Goal: Contribute content: Add original content to the website for others to see

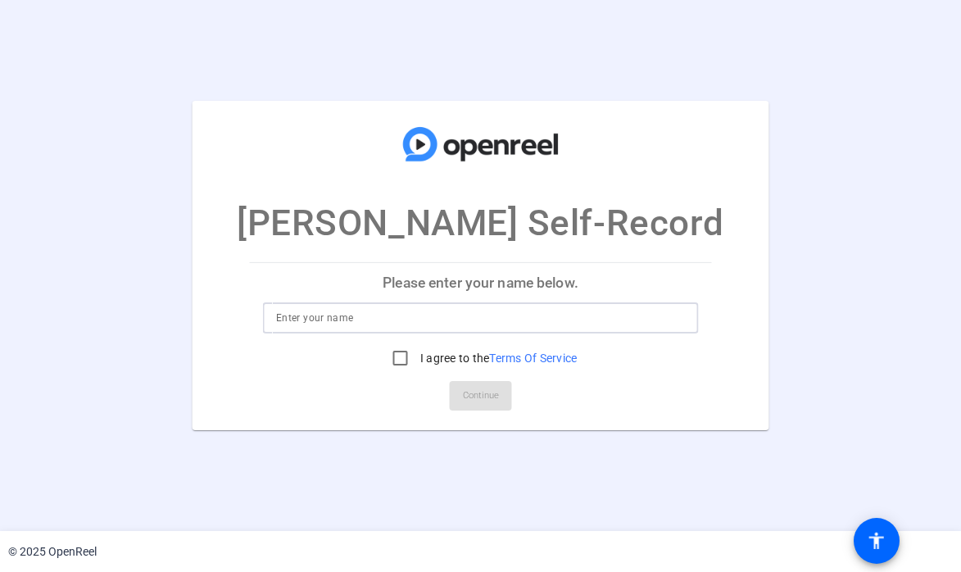
click at [332, 312] on input at bounding box center [480, 318] width 409 height 20
type input "[PERSON_NAME]"
click at [404, 361] on input "I agree to the Terms Of Service" at bounding box center [400, 357] width 33 height 33
checkbox input "true"
click at [485, 405] on span "Continue" at bounding box center [481, 395] width 36 height 25
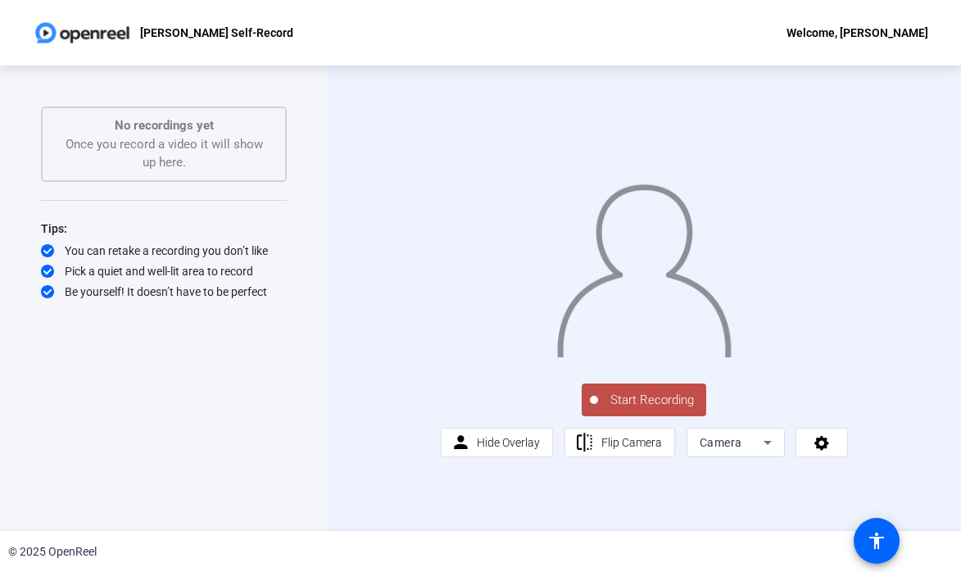
click at [676, 409] on span "Start Recording" at bounding box center [652, 400] width 108 height 19
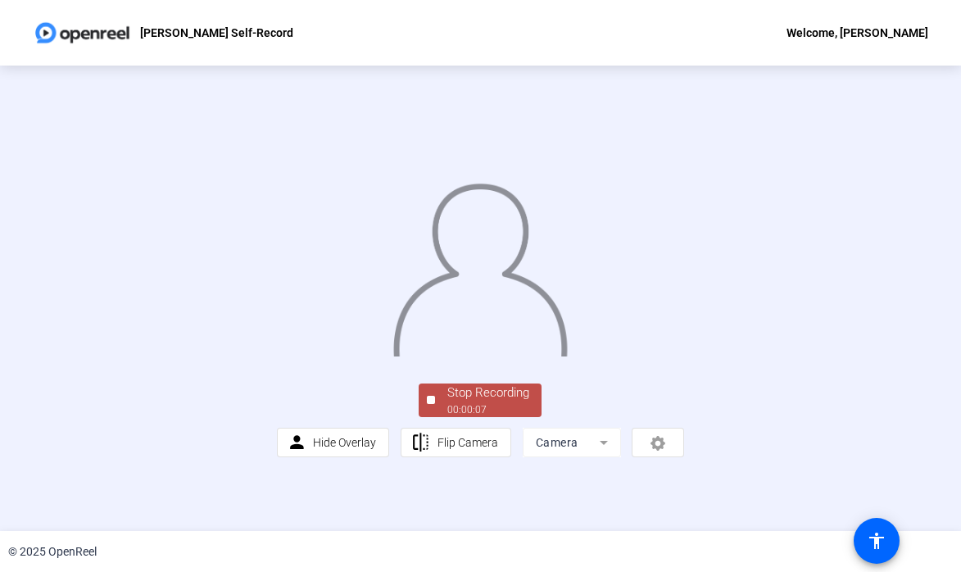
click at [477, 417] on div "00:00:07" at bounding box center [488, 409] width 82 height 15
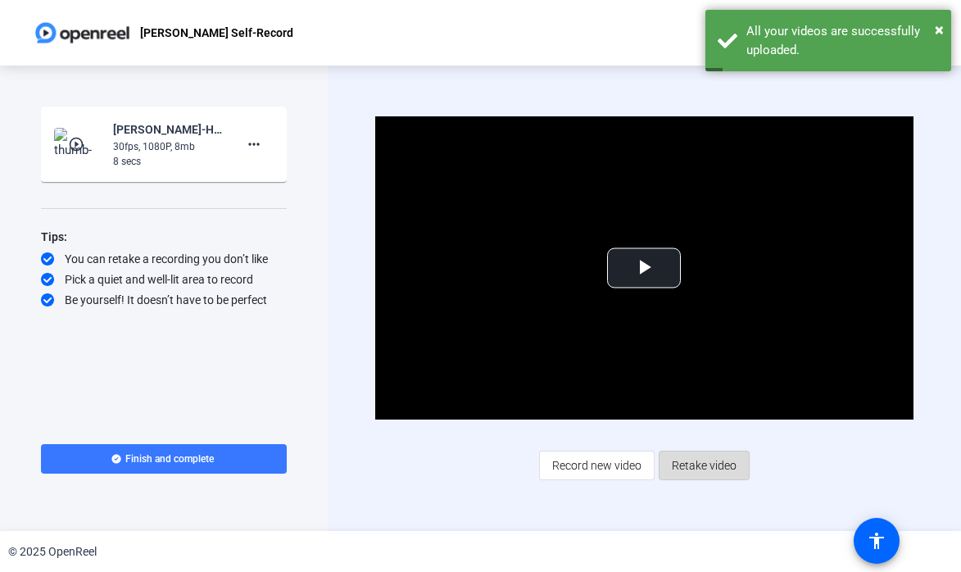
click at [721, 464] on span "Retake video" at bounding box center [704, 465] width 65 height 31
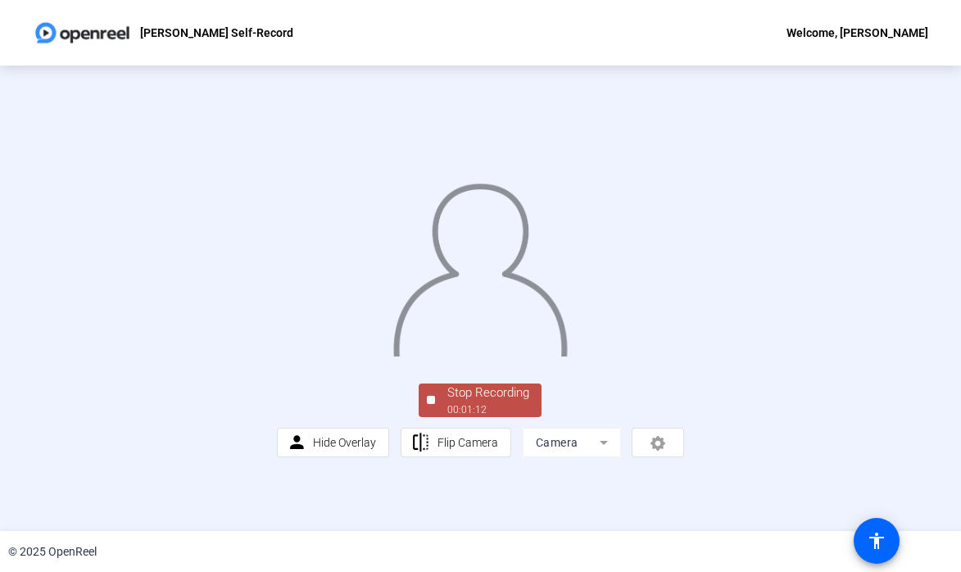
click at [481, 417] on div "00:01:12" at bounding box center [488, 409] width 82 height 15
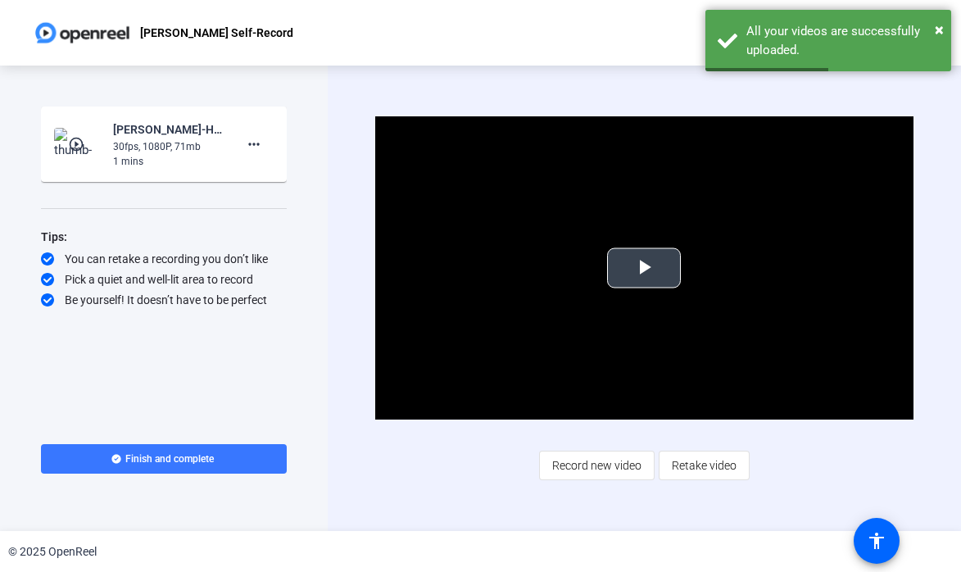
click at [644, 268] on span "Video Player" at bounding box center [644, 268] width 0 height 0
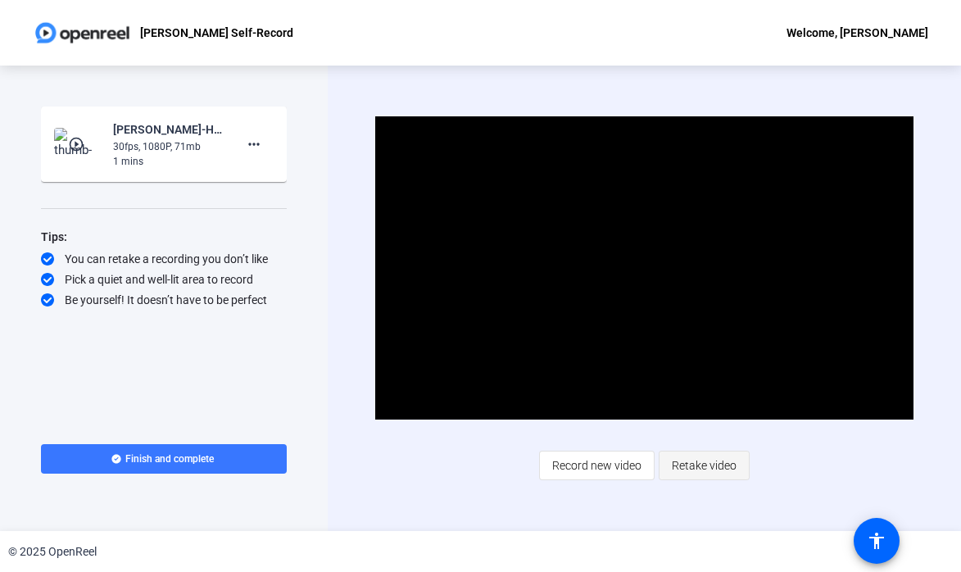
click at [708, 455] on span "Retake video" at bounding box center [704, 465] width 65 height 31
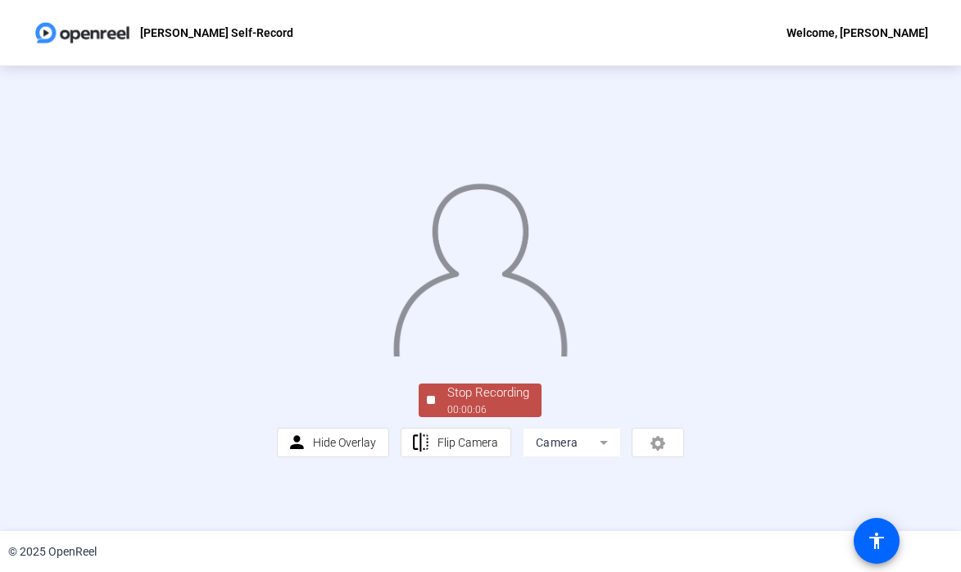
click at [438, 417] on span "Stop Recording 00:00:06" at bounding box center [488, 400] width 106 height 34
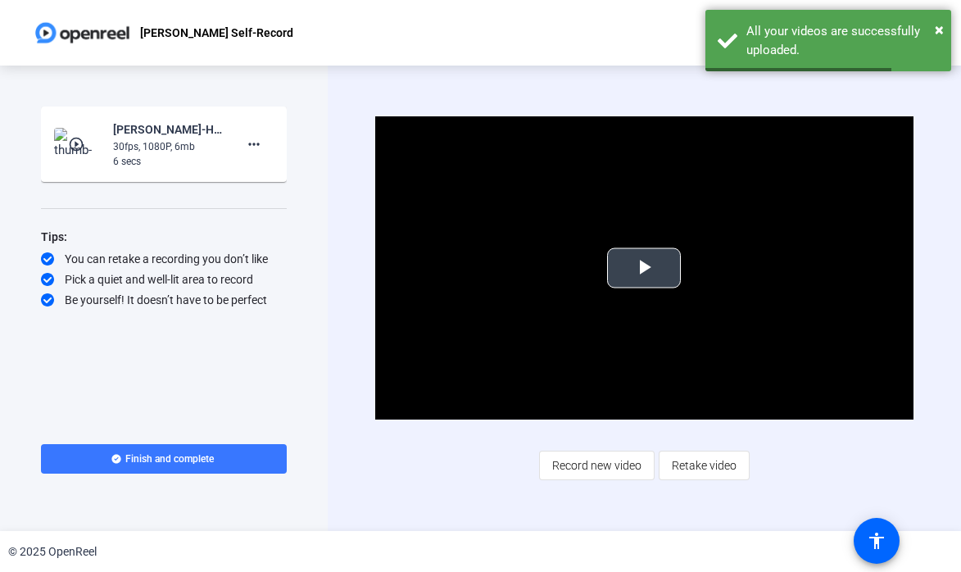
click at [644, 268] on span "Video Player" at bounding box center [644, 268] width 0 height 0
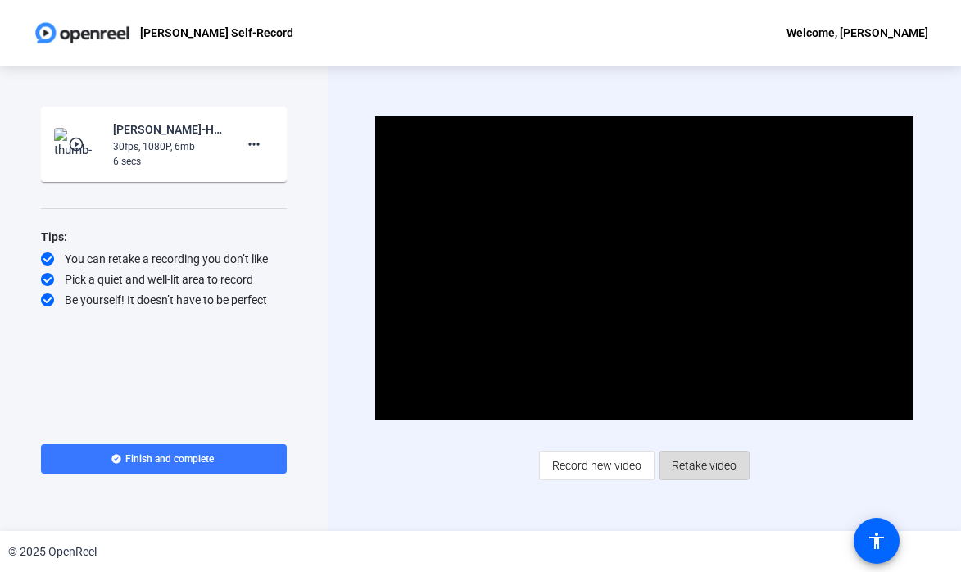
click at [713, 469] on span "Retake video" at bounding box center [704, 465] width 65 height 31
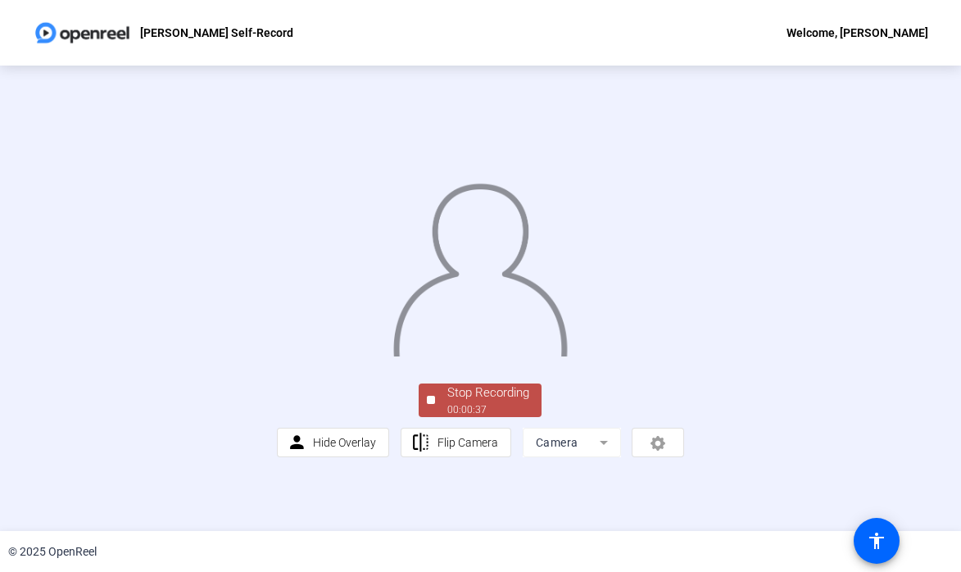
click at [463, 402] on div "Stop Recording" at bounding box center [488, 392] width 82 height 19
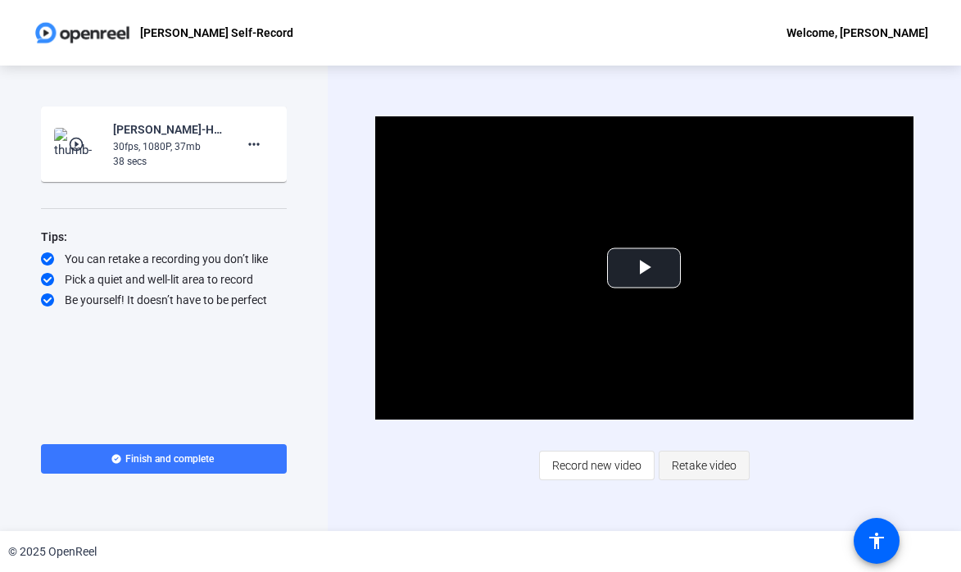
click at [681, 472] on span "Retake video" at bounding box center [704, 465] width 65 height 31
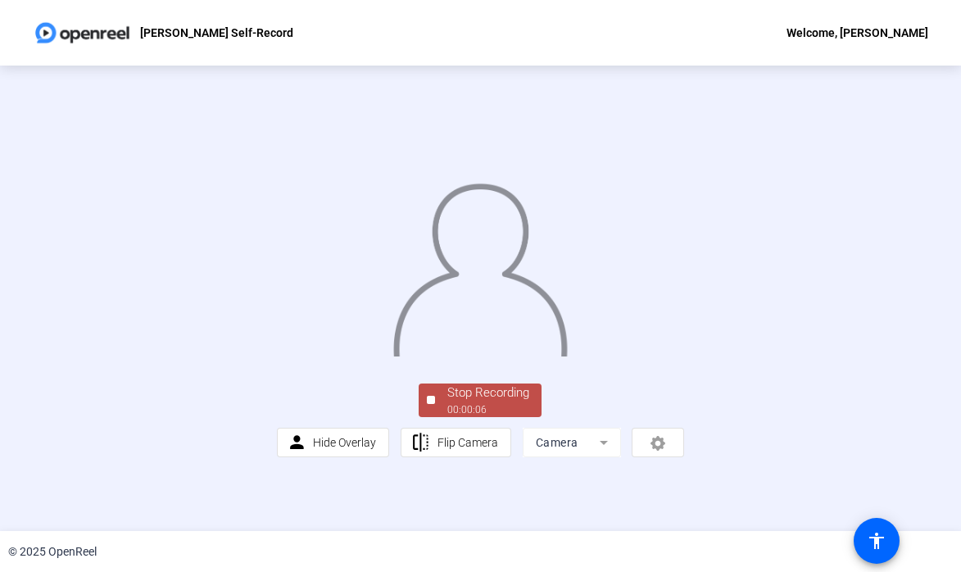
click at [477, 417] on div "00:00:06" at bounding box center [488, 409] width 82 height 15
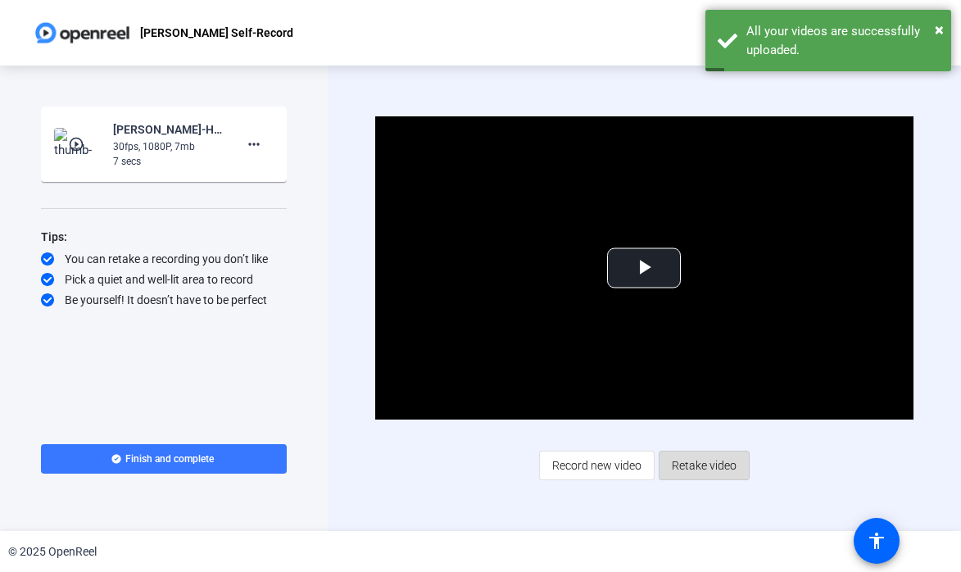
click at [694, 457] on span "Retake video" at bounding box center [704, 465] width 65 height 31
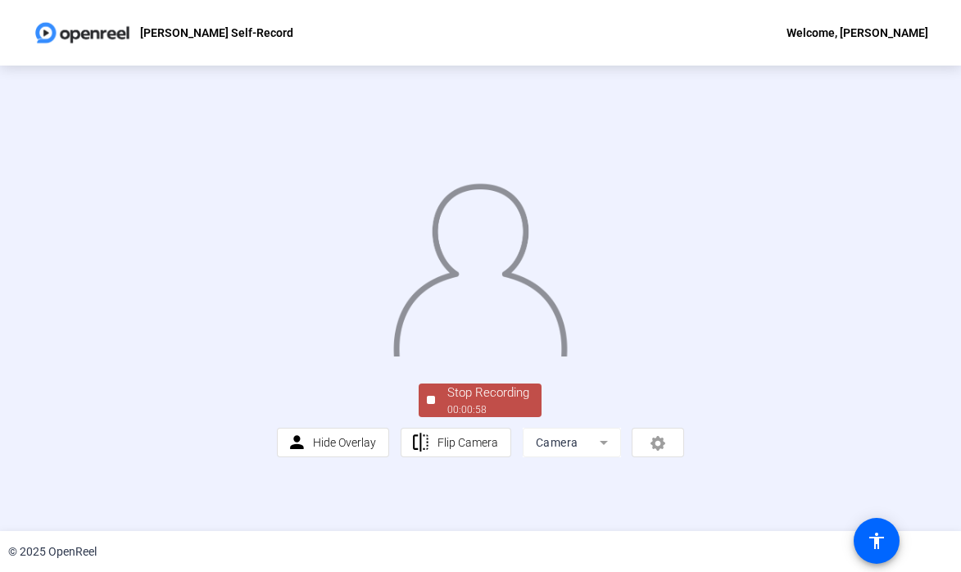
click at [460, 402] on div "Stop Recording" at bounding box center [488, 392] width 82 height 19
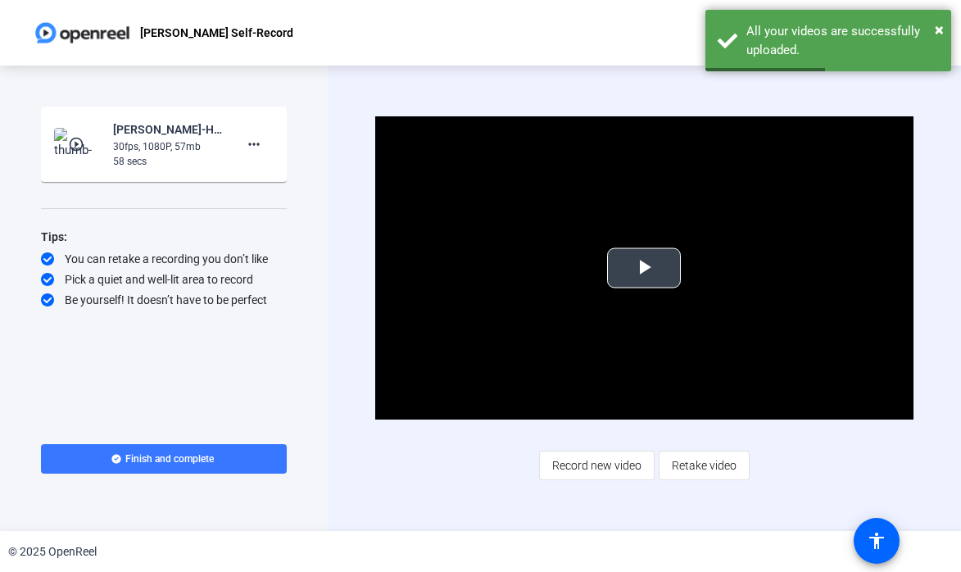
click at [644, 268] on span "Video Player" at bounding box center [644, 268] width 0 height 0
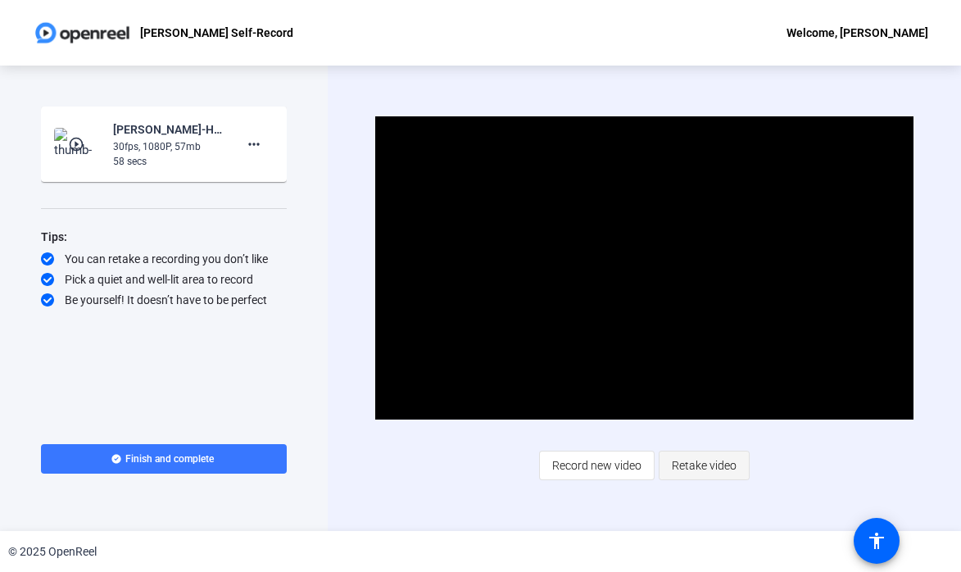
click at [703, 459] on span "Retake video" at bounding box center [704, 465] width 65 height 31
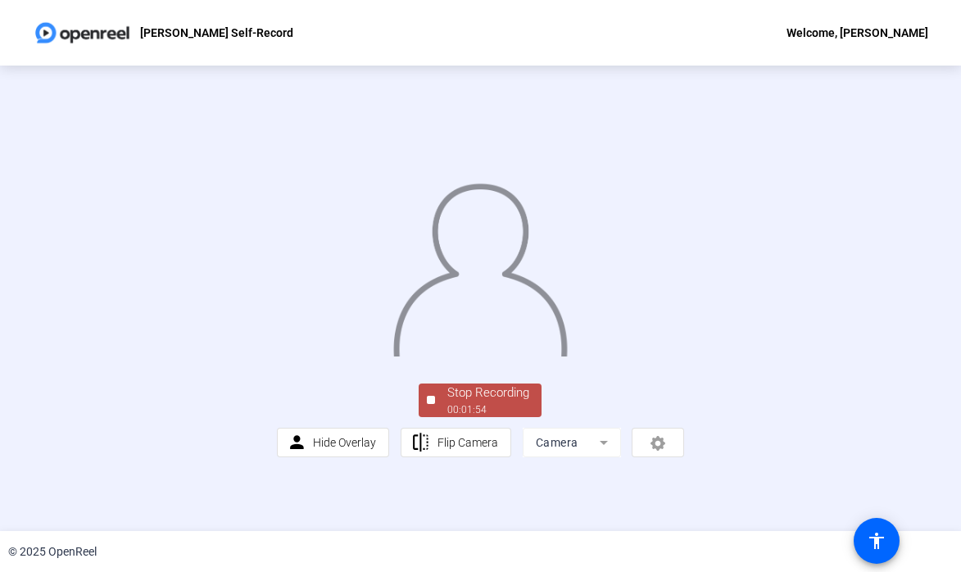
click at [459, 402] on div "Stop Recording" at bounding box center [488, 392] width 82 height 19
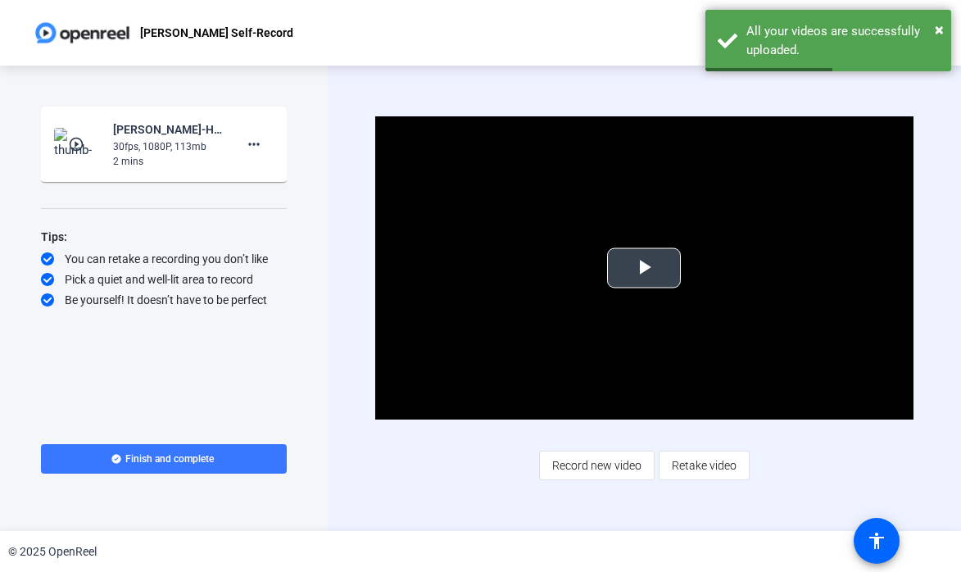
click at [644, 268] on span "Video Player" at bounding box center [644, 268] width 0 height 0
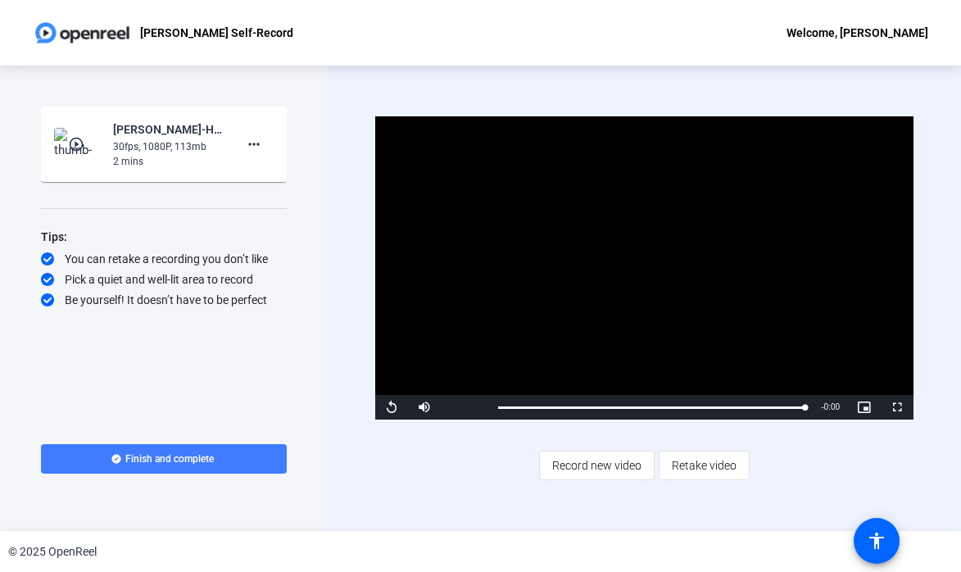
click at [274, 460] on span at bounding box center [164, 458] width 246 height 39
